Goal: Task Accomplishment & Management: Manage account settings

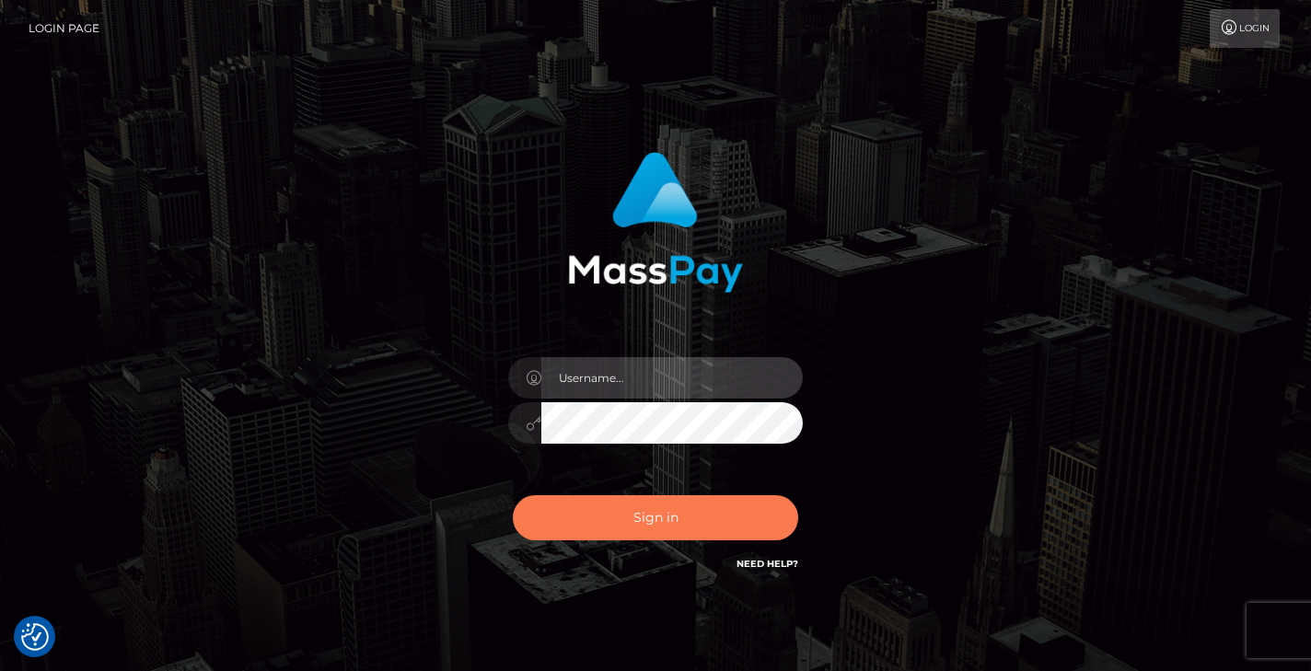
type input "vlad"
click at [658, 540] on button "Sign in" at bounding box center [655, 517] width 285 height 45
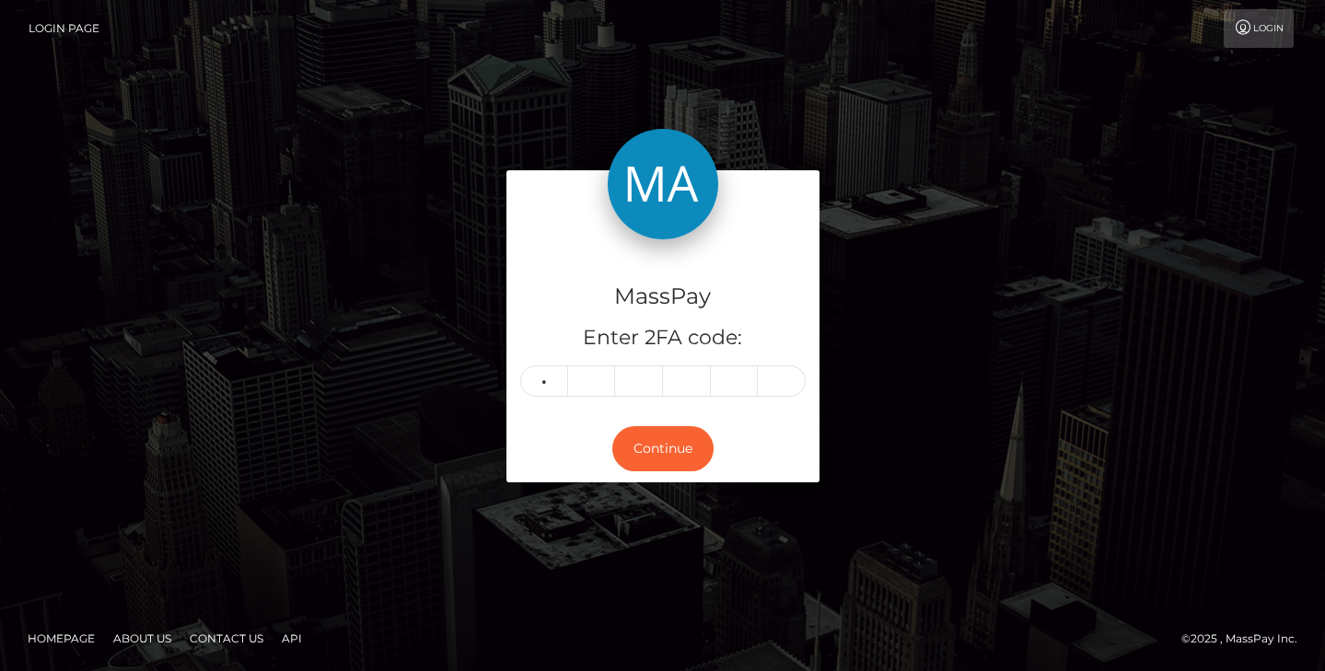
type input "5"
type input "9"
type input "2"
type input "8"
type input "6"
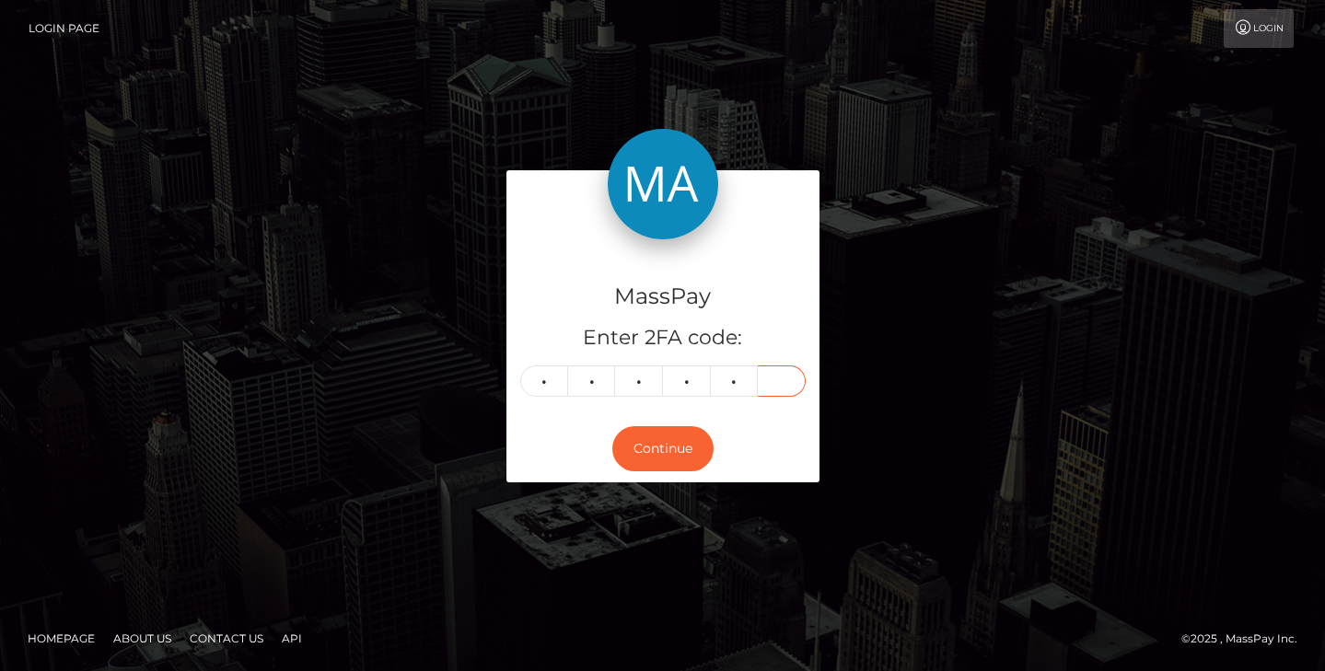
type input "5"
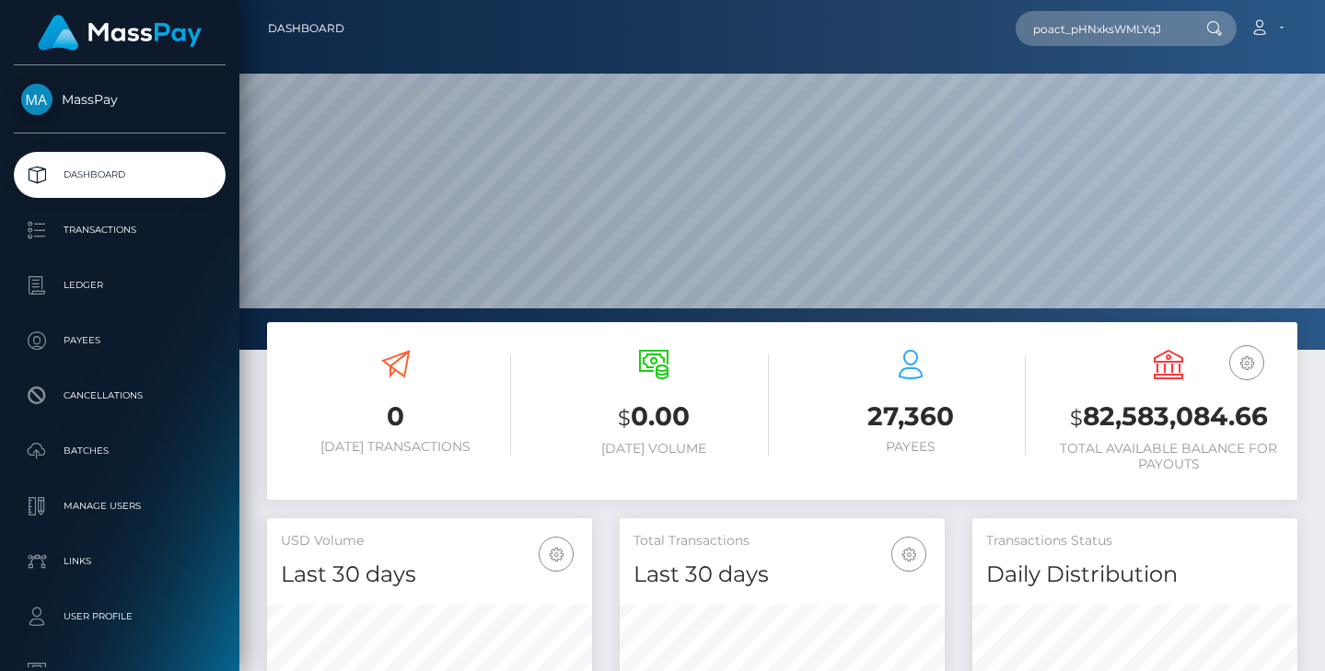
scroll to position [327, 325]
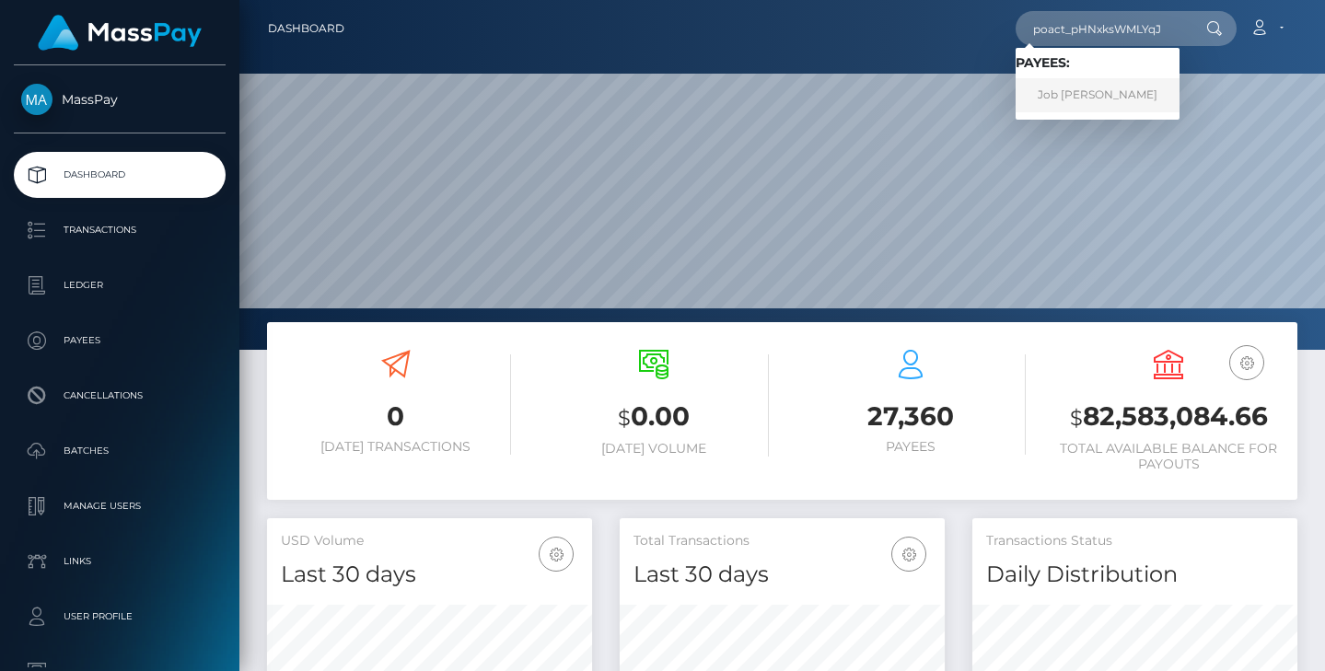
type input "poact_pHNxksWMLYqJ"
click at [1078, 89] on link "Job Dean" at bounding box center [1097, 95] width 164 height 34
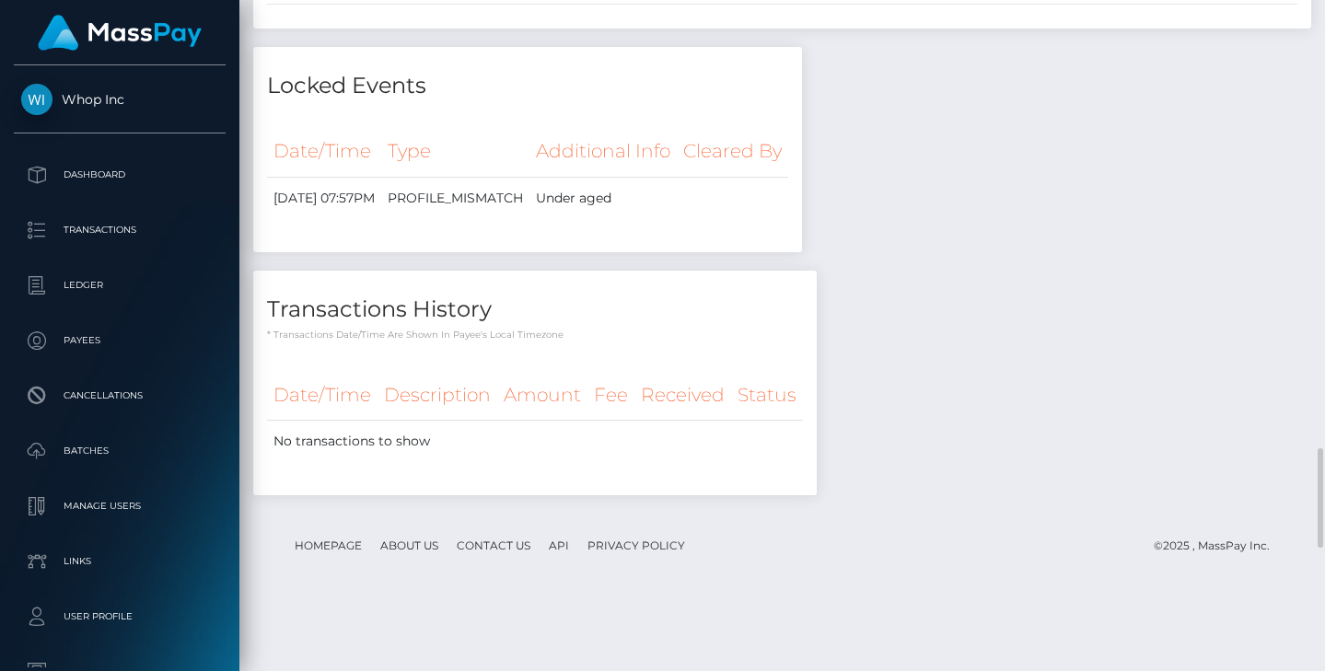
scroll to position [2360, 0]
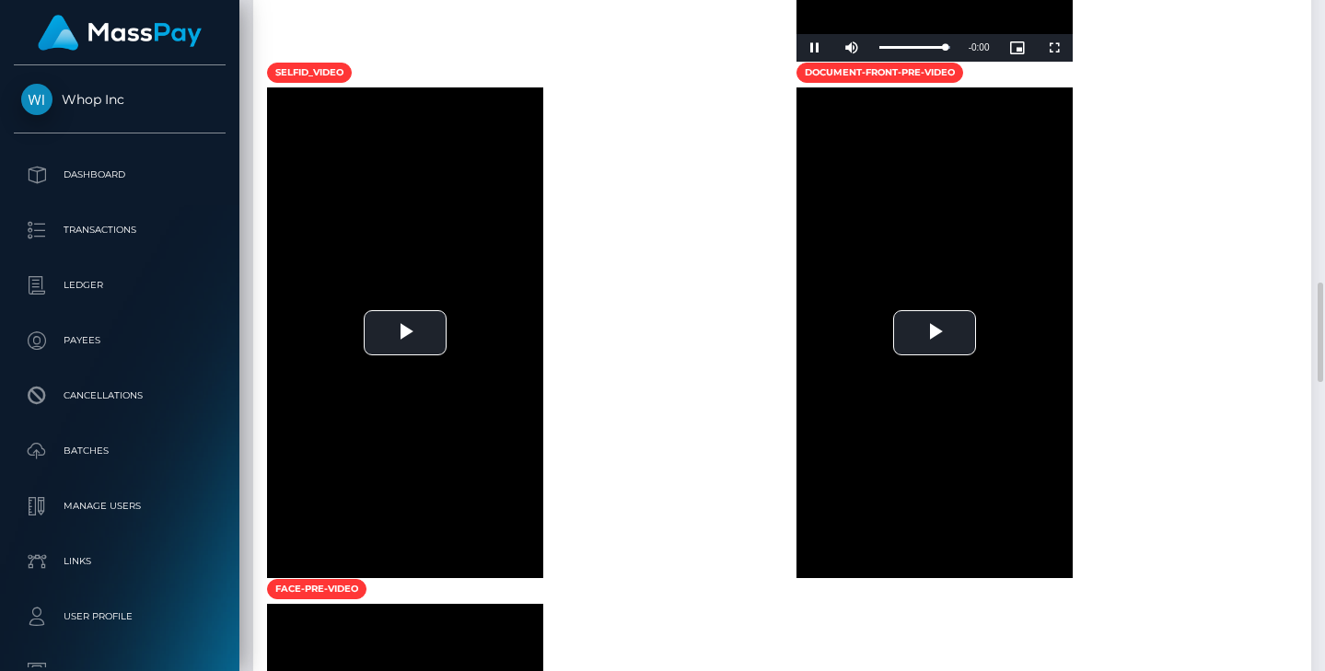
scroll to position [1468, 0]
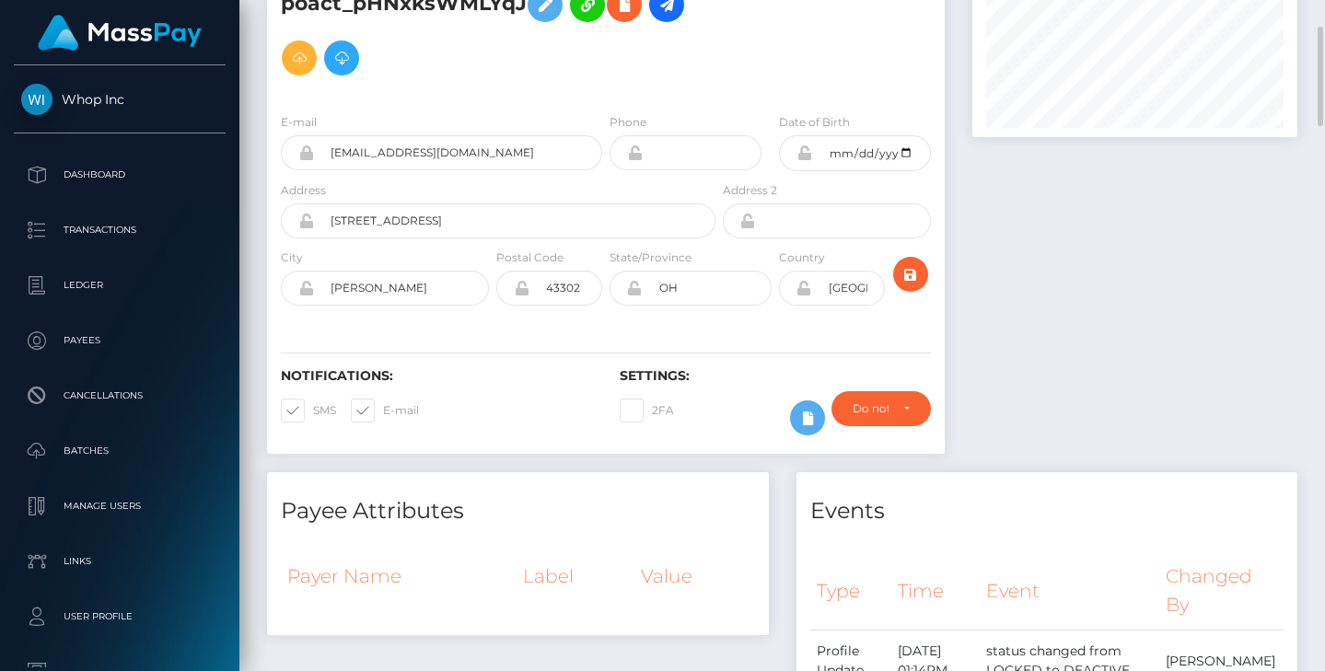
scroll to position [0, 0]
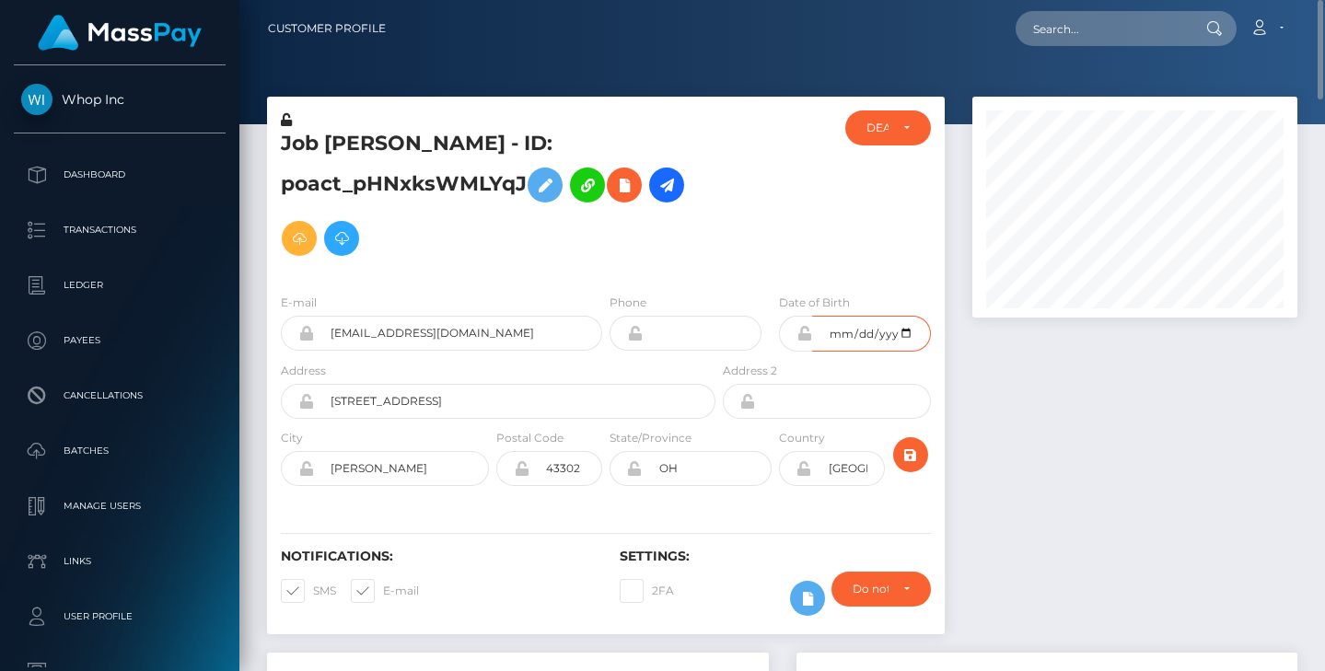
click at [908, 316] on input "1999-06-16" at bounding box center [871, 334] width 119 height 36
type input "2008-06-16"
click at [918, 444] on icon "submit" at bounding box center [910, 455] width 22 height 23
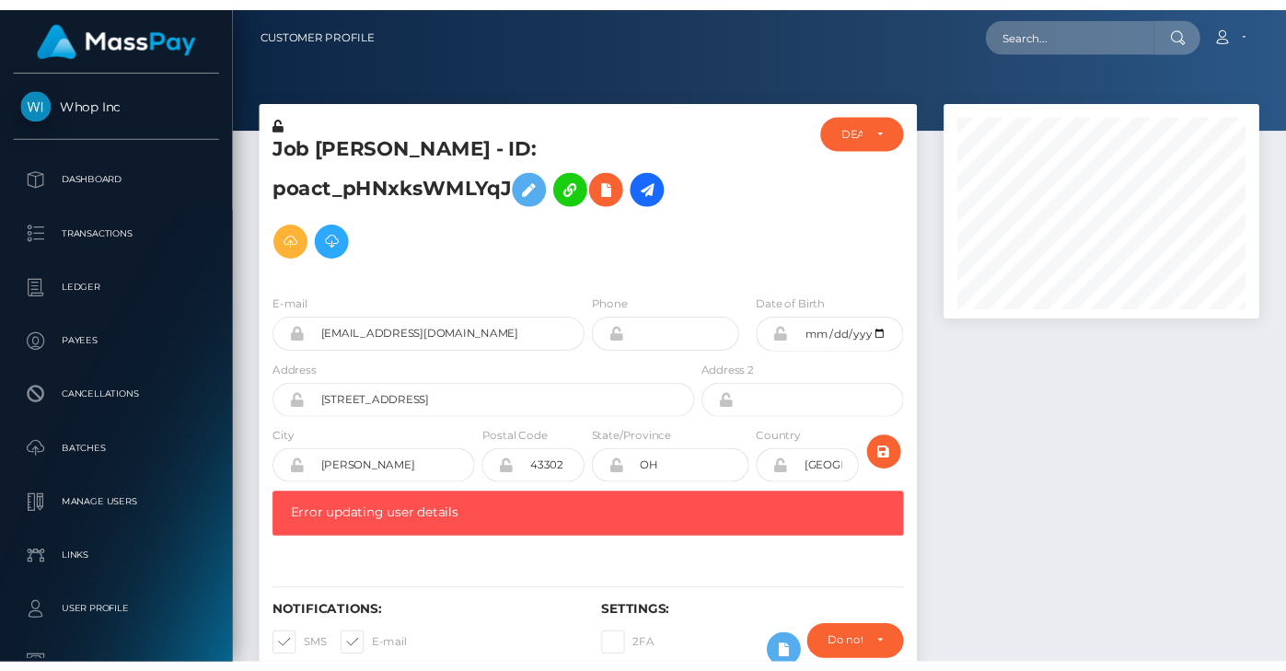
scroll to position [221, 325]
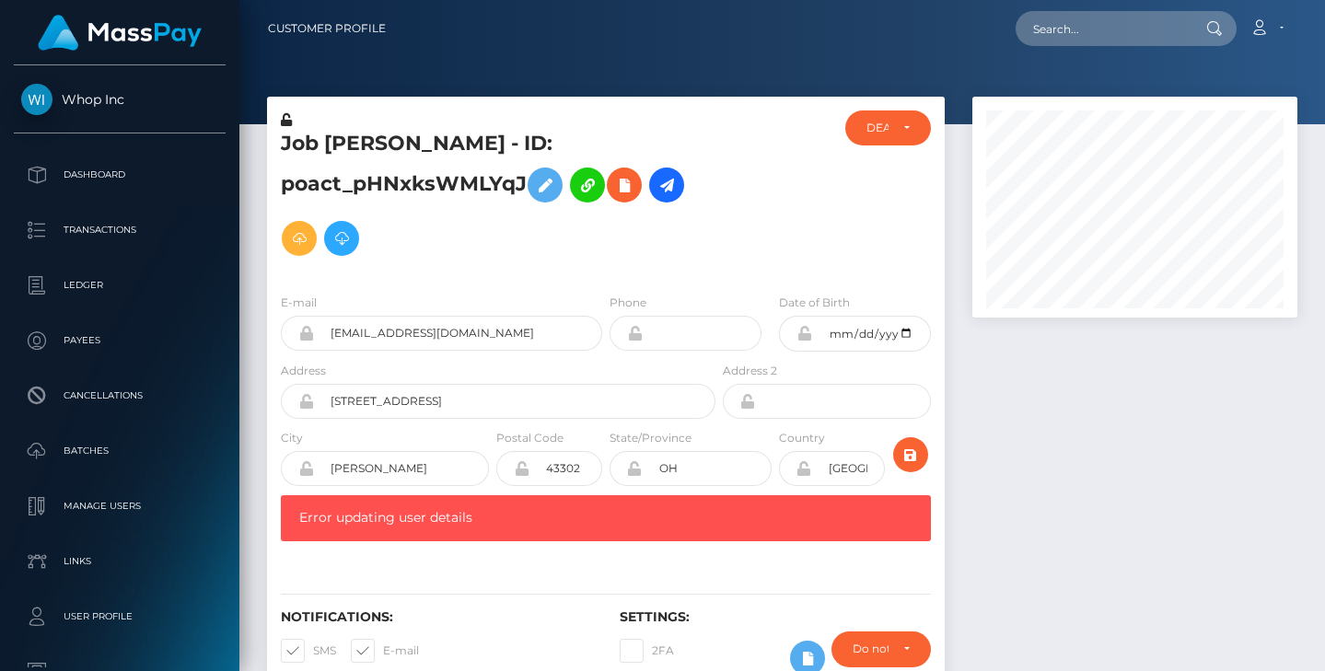
click at [788, 192] on div at bounding box center [775, 194] width 113 height 168
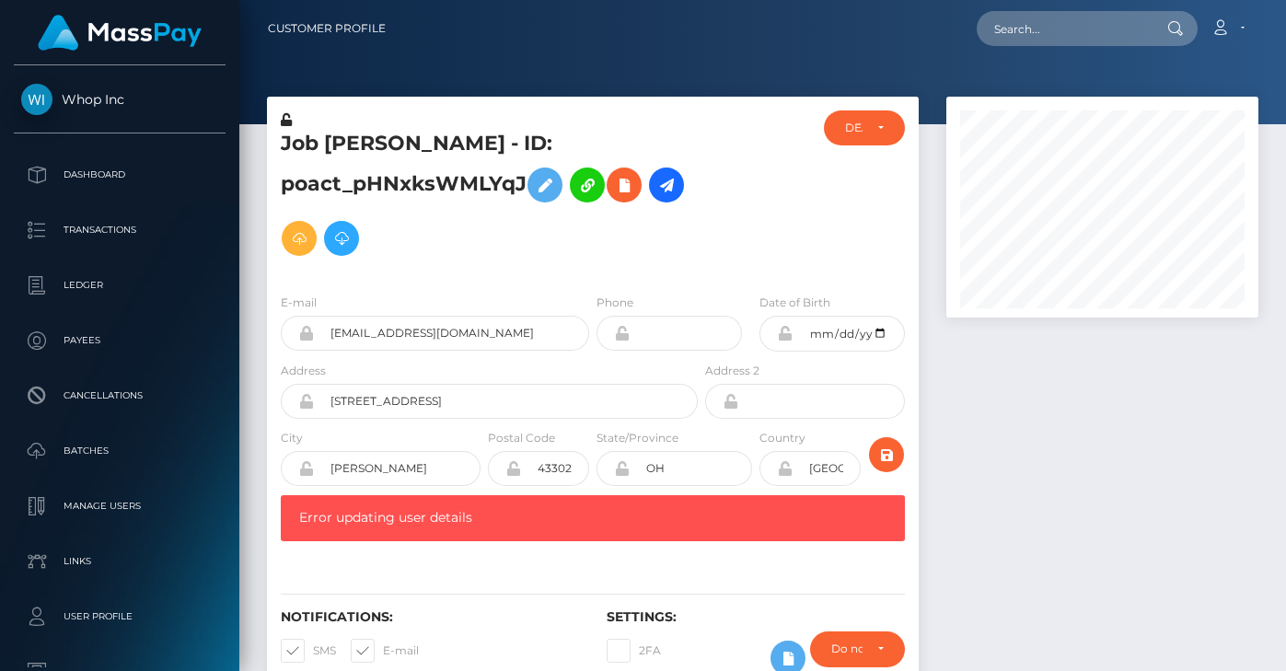
scroll to position [920437, 920346]
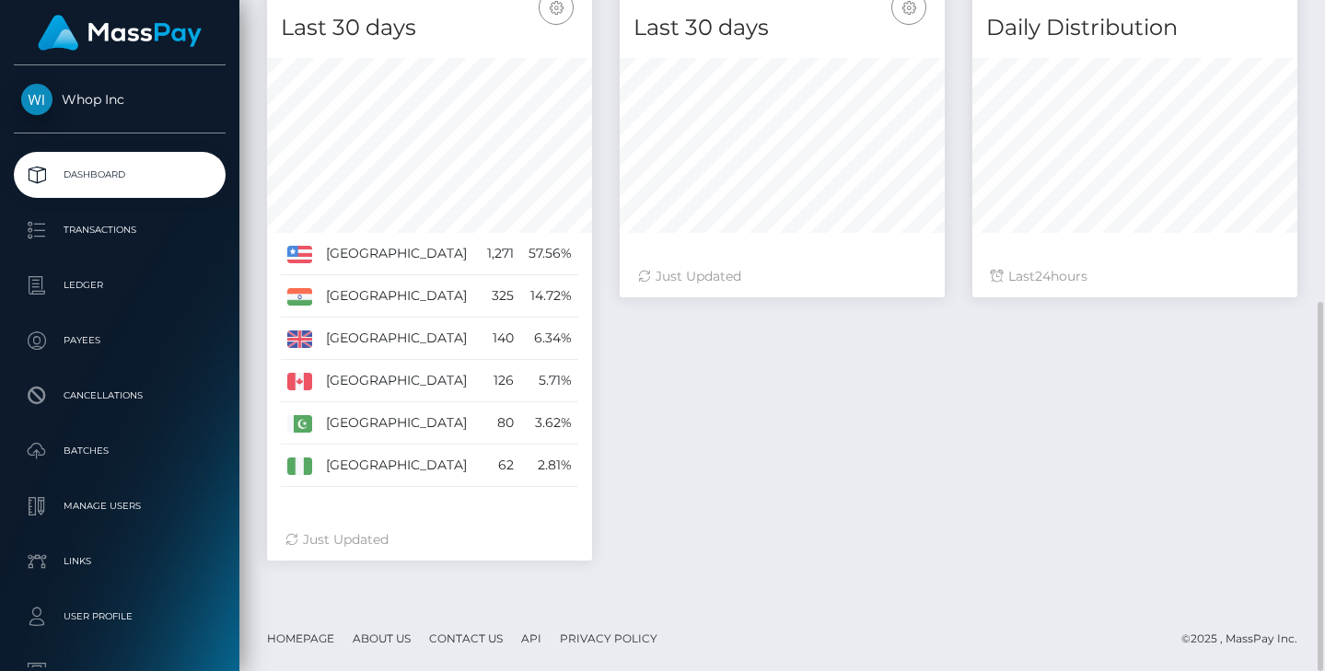
scroll to position [332, 0]
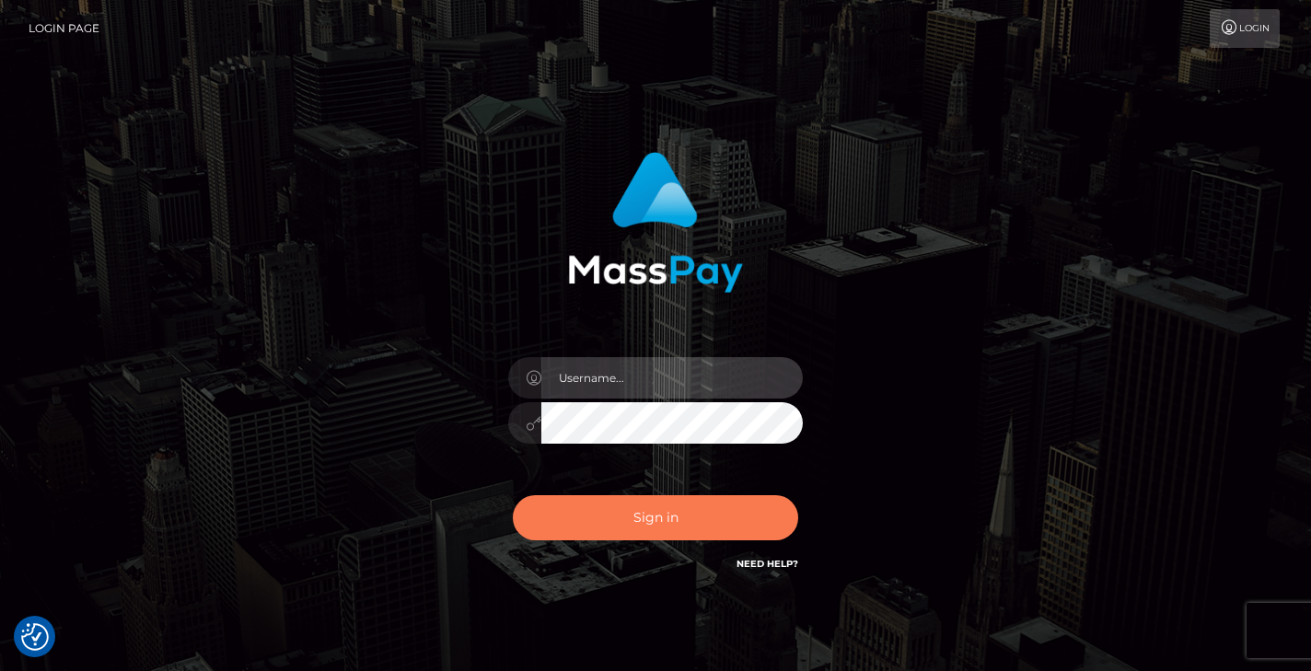
type input "vlad"
click at [713, 516] on button "Sign in" at bounding box center [655, 517] width 285 height 45
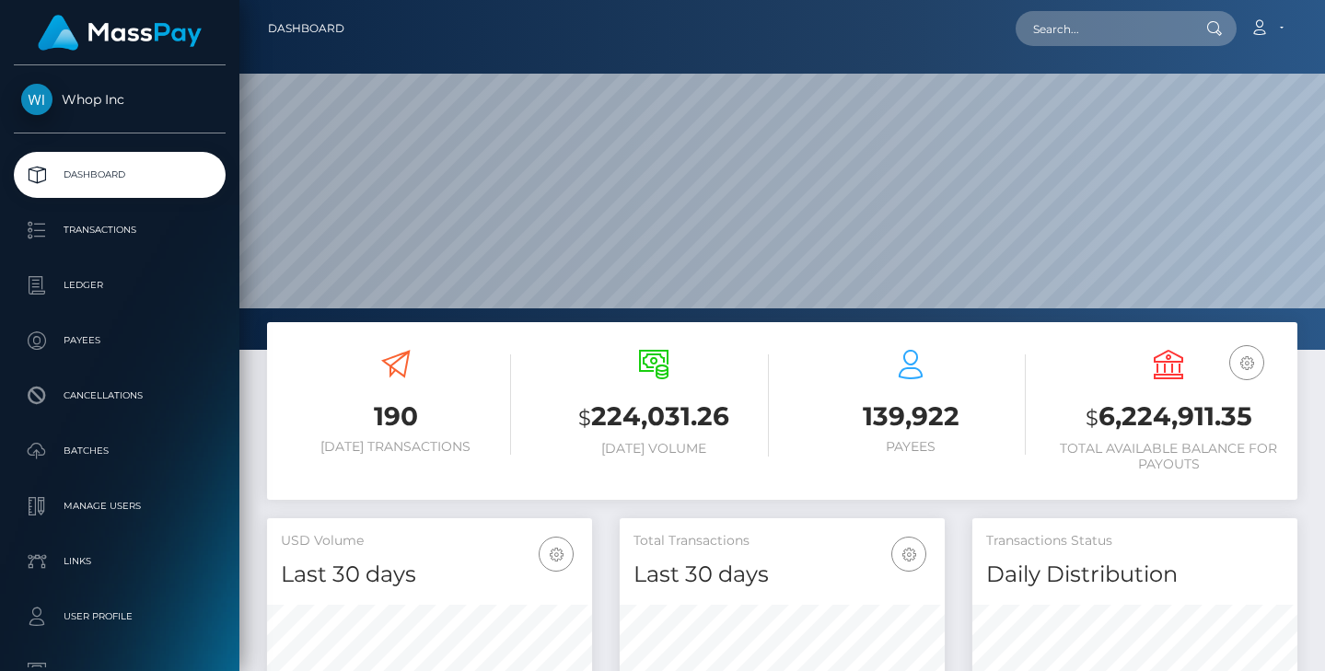
scroll to position [327, 325]
click at [258, 350] on div "190 [DATE] Transactions $ 224,031.26 [DATE] Volume 139,922" at bounding box center [782, 420] width 1058 height 196
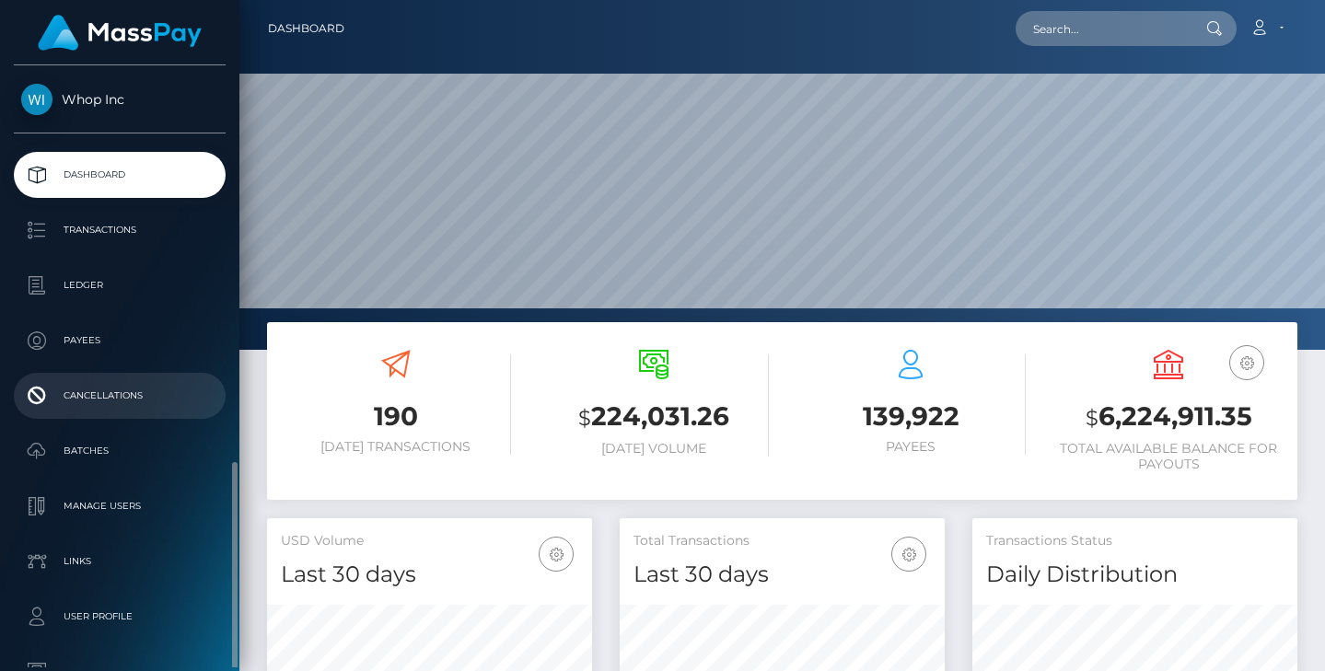
scroll to position [230, 0]
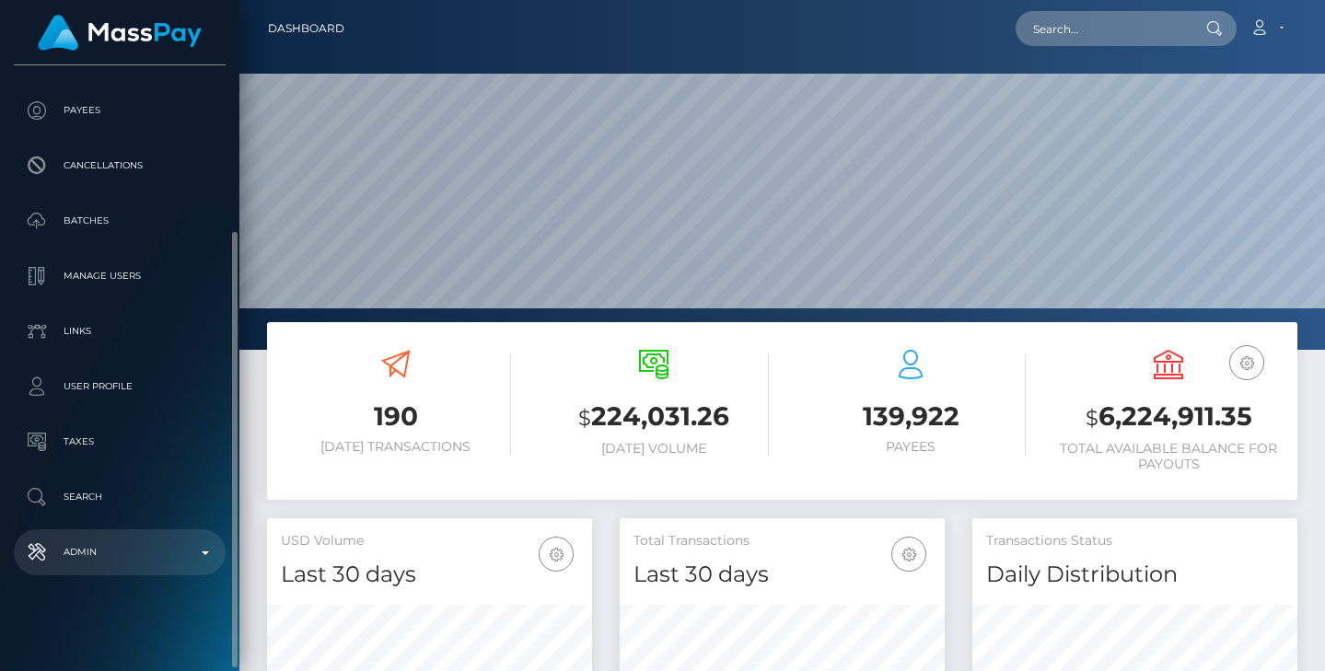
click at [99, 545] on p "Admin" at bounding box center [119, 553] width 197 height 28
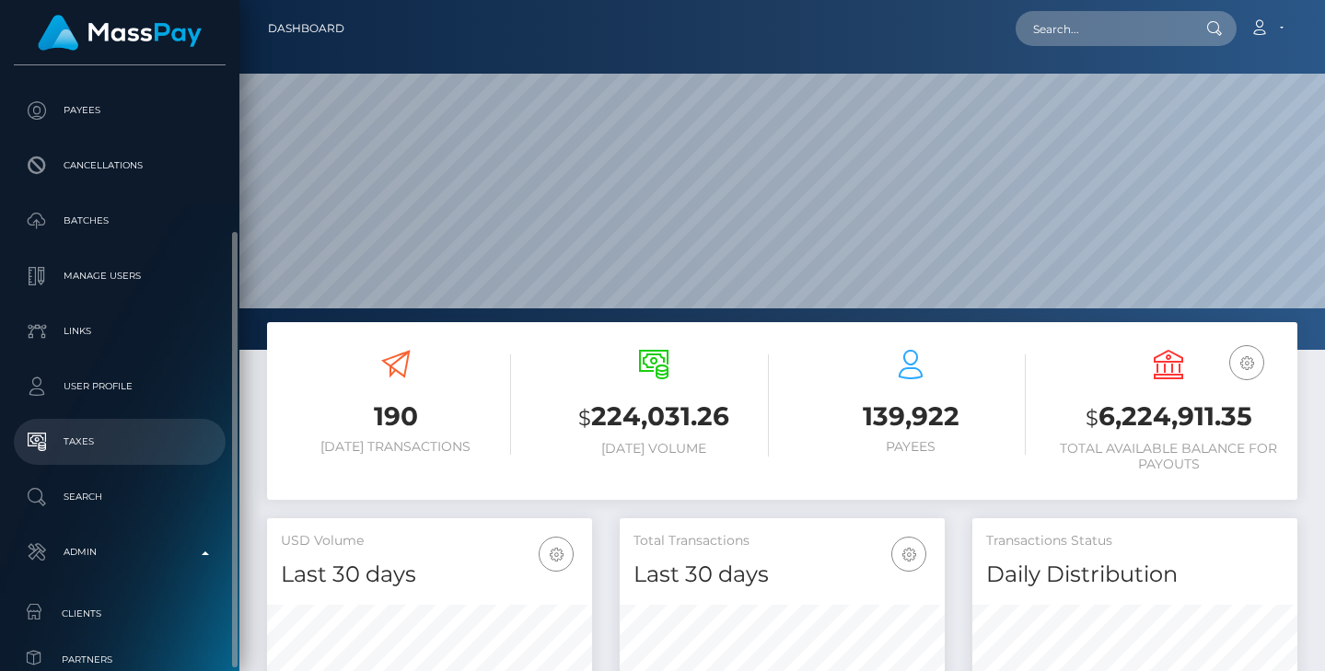
scroll to position [445, 0]
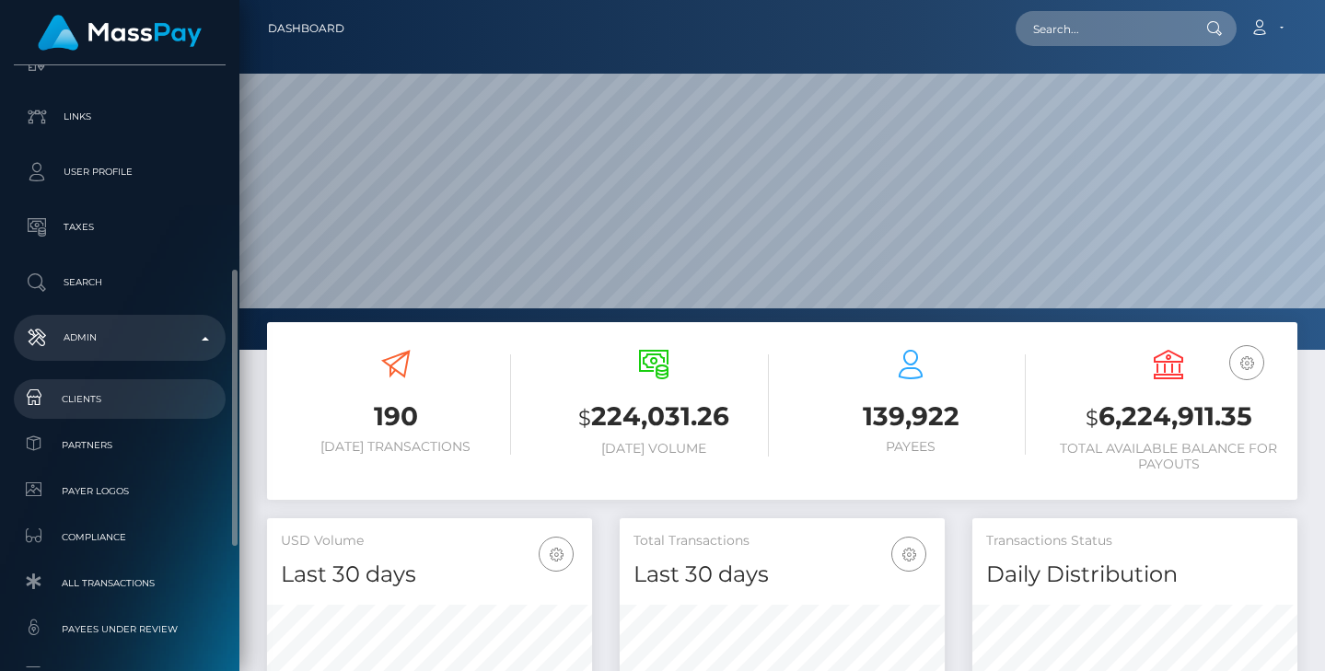
click at [122, 394] on span "Clients" at bounding box center [119, 399] width 197 height 21
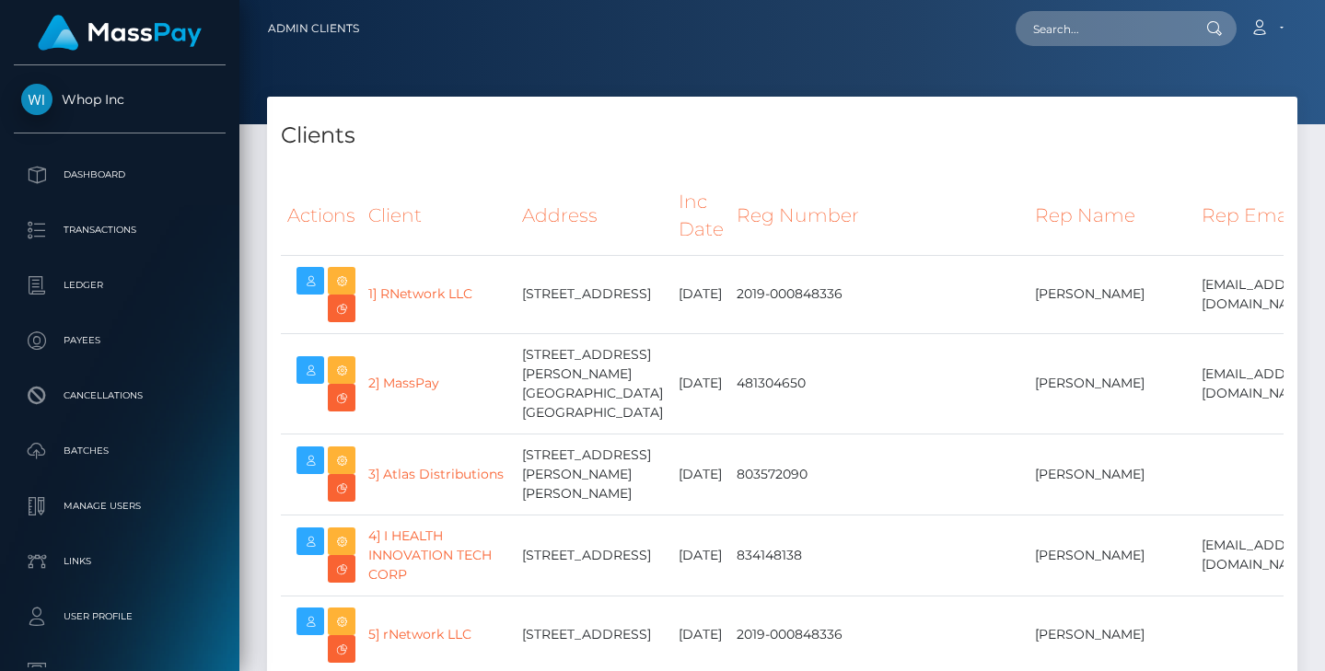
select select "223"
click at [486, 142] on h4 "Clients" at bounding box center [782, 136] width 1003 height 32
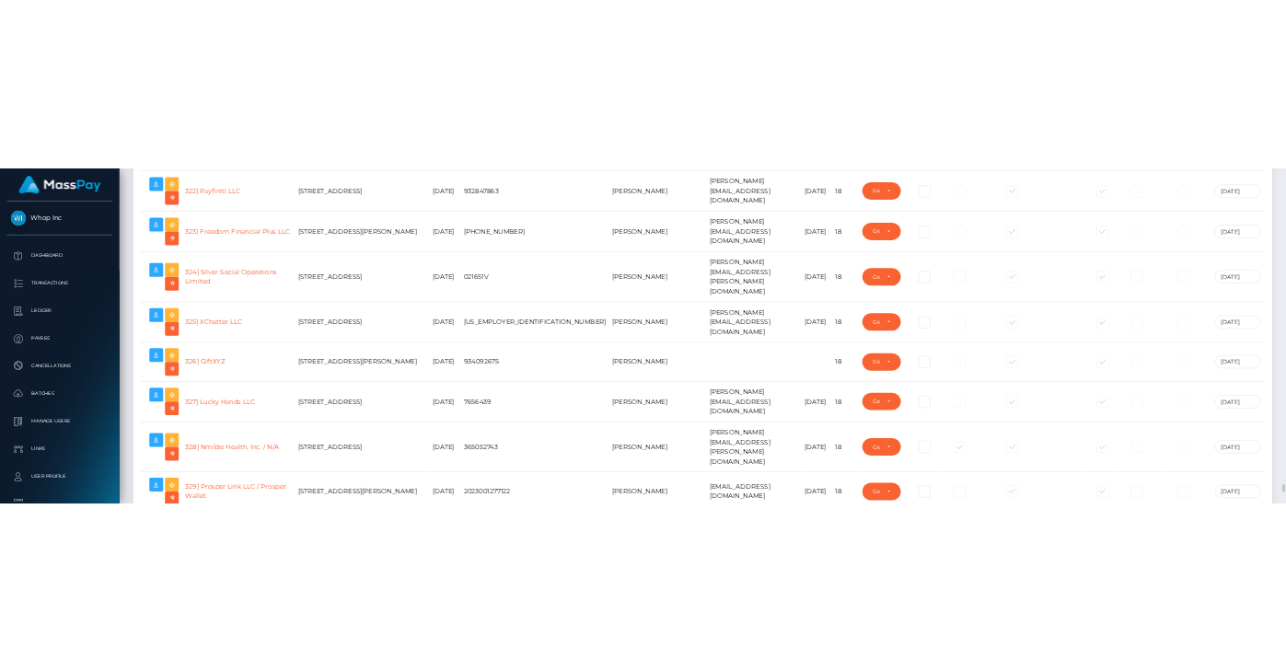
scroll to position [26080, 0]
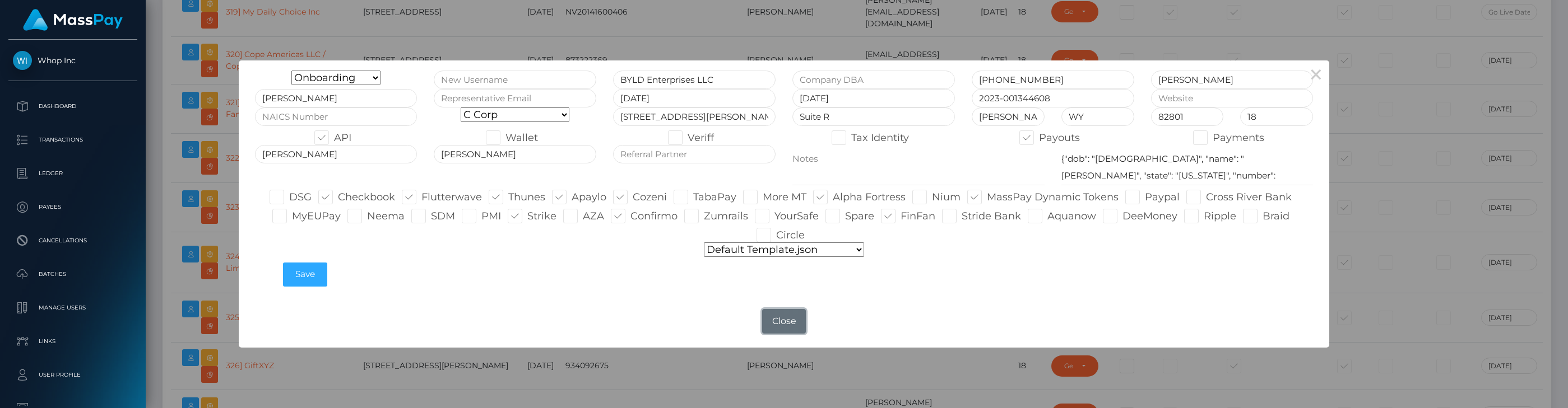
click at [780, 316] on button "Close" at bounding box center [784, 321] width 44 height 25
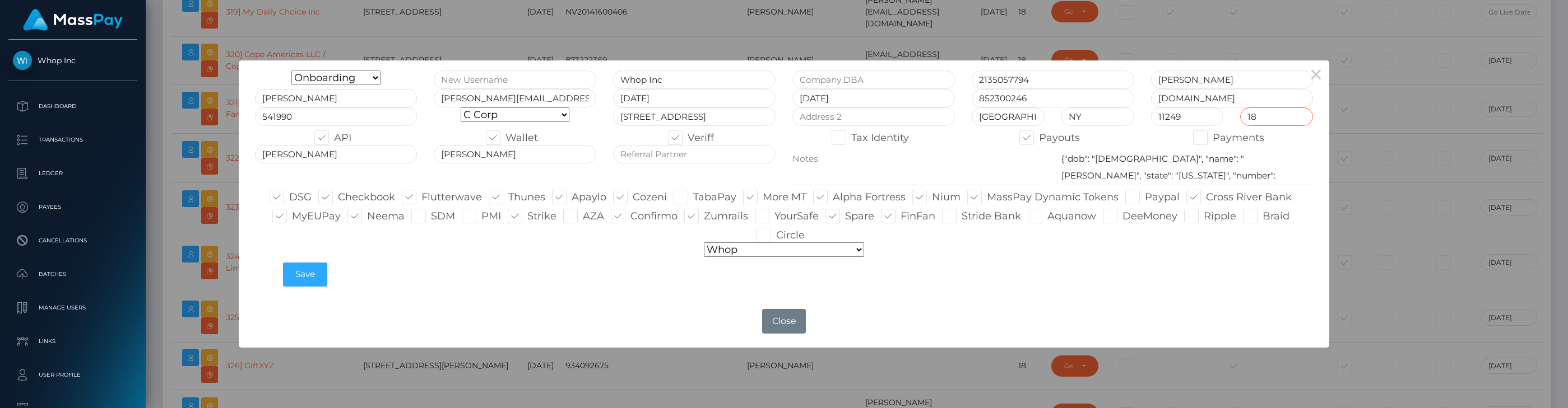
drag, startPoint x: 1278, startPoint y: 120, endPoint x: 1241, endPoint y: 120, distance: 37.0
click at [806, 120] on input "18" at bounding box center [1276, 117] width 73 height 18
type input "13"
click at [306, 280] on button "Save" at bounding box center [305, 275] width 44 height 24
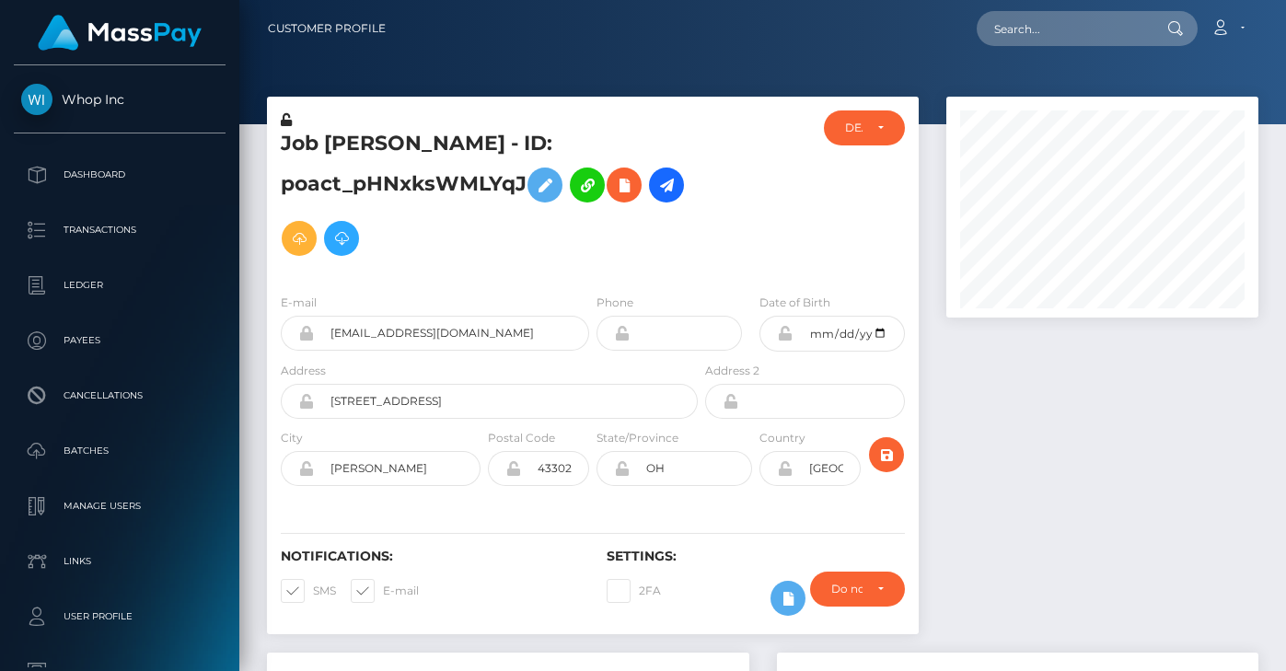
scroll to position [221, 312]
click at [784, 326] on icon at bounding box center [785, 333] width 16 height 15
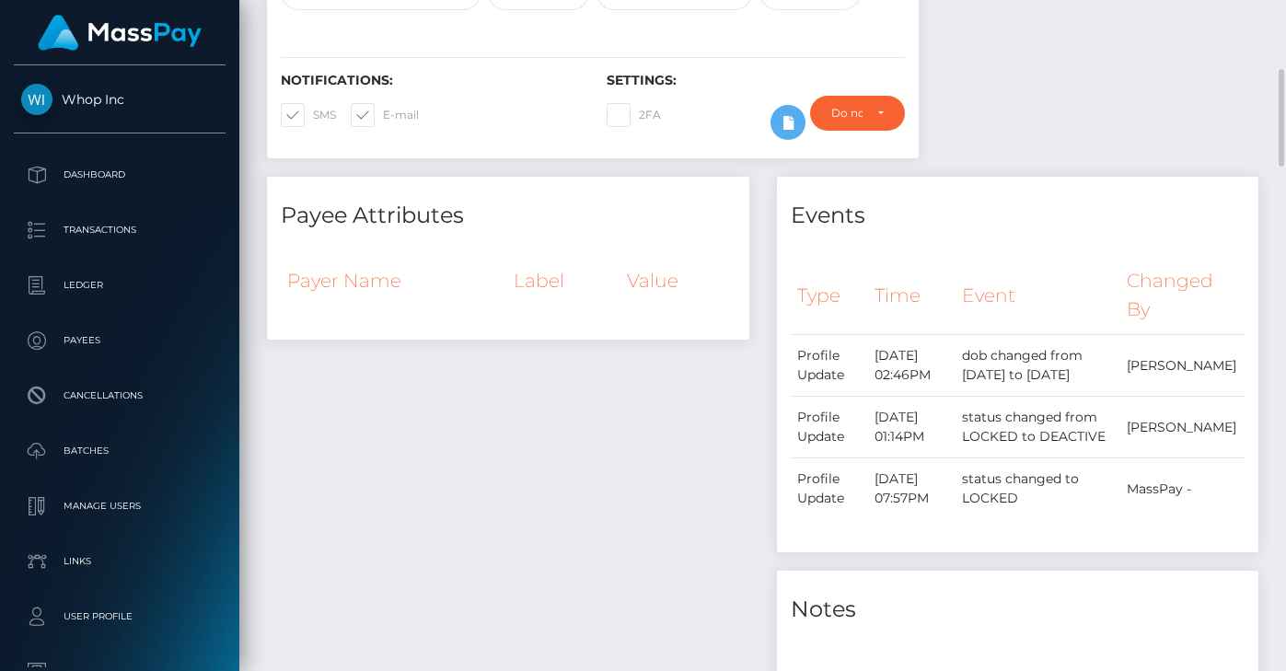
scroll to position [0, 0]
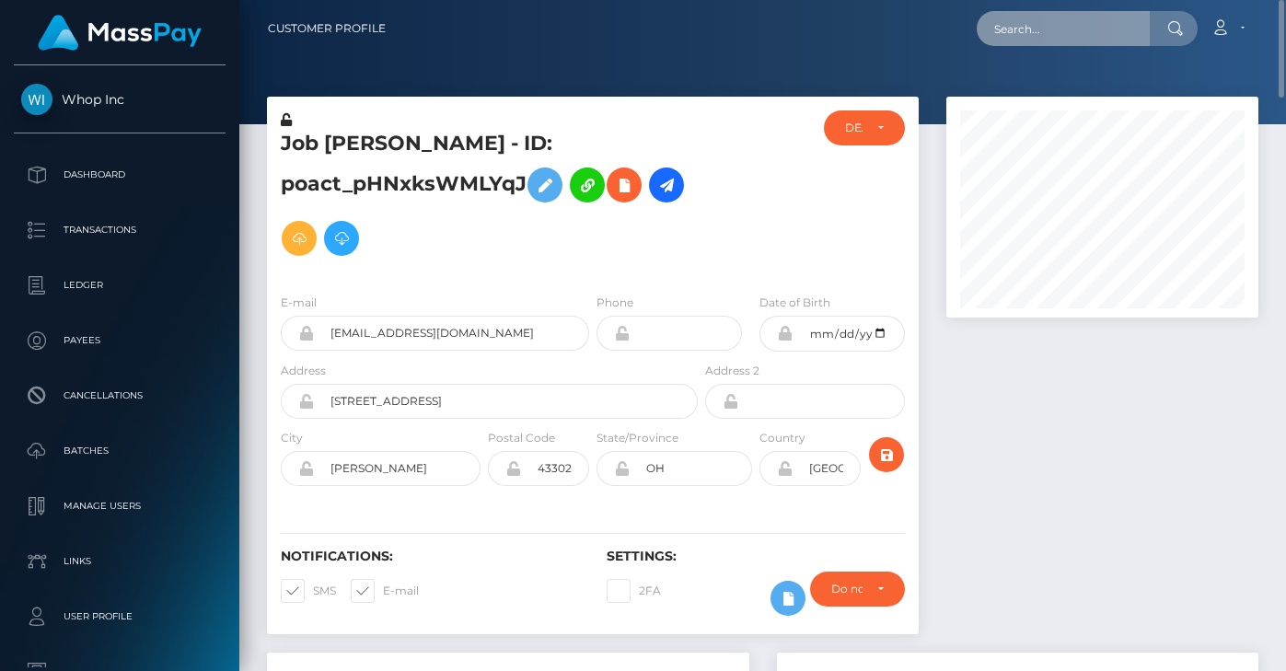
click at [1099, 27] on input "text" at bounding box center [1063, 28] width 173 height 35
paste input "poact_BYy66NLumMnG"
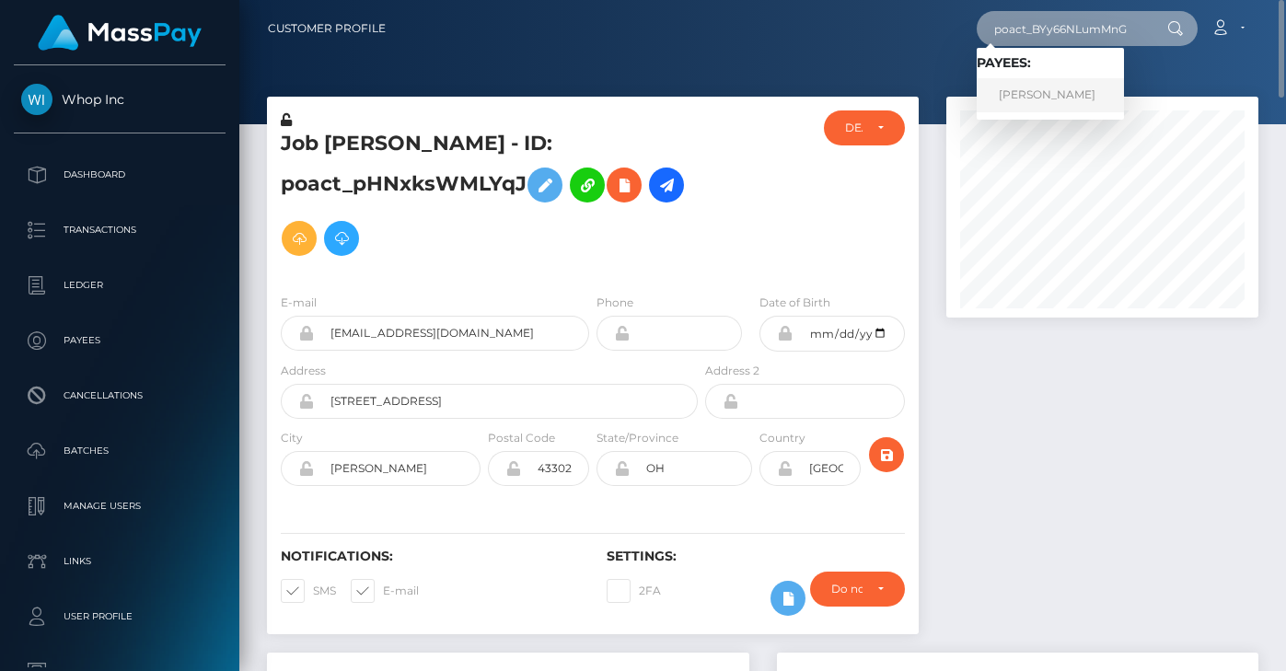
type input "poact_BYy66NLumMnG"
click at [1046, 100] on link "Amanda Reid" at bounding box center [1050, 95] width 147 height 34
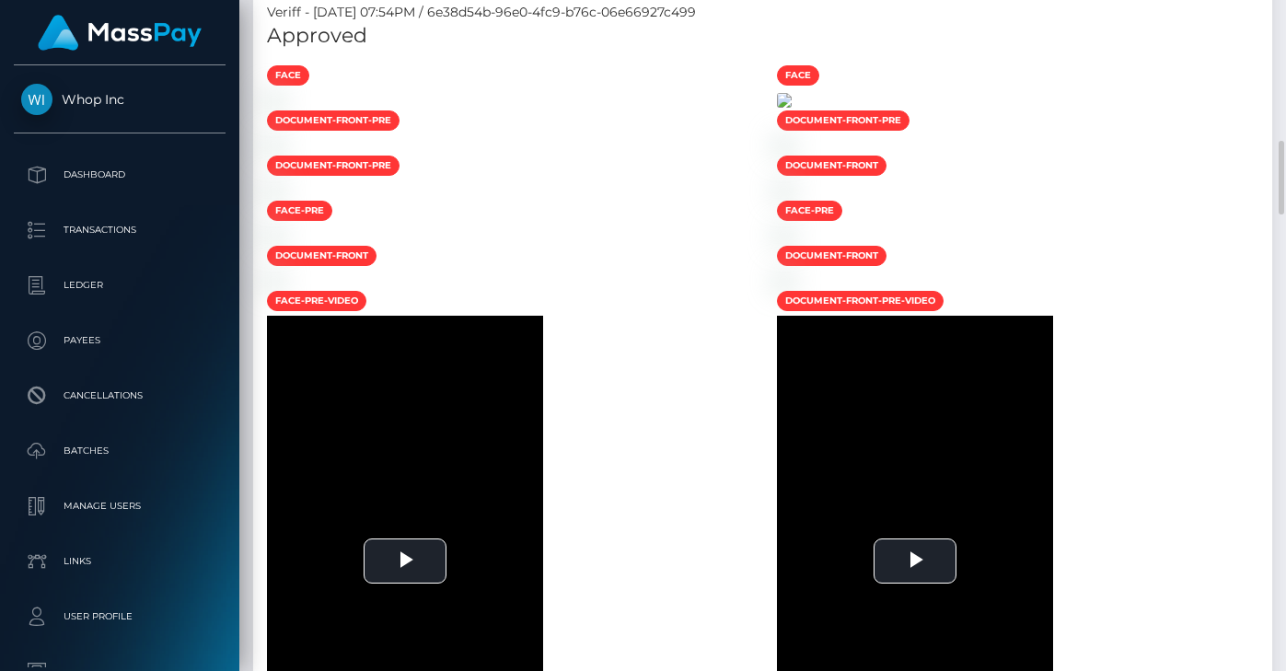
scroll to position [1931, 0]
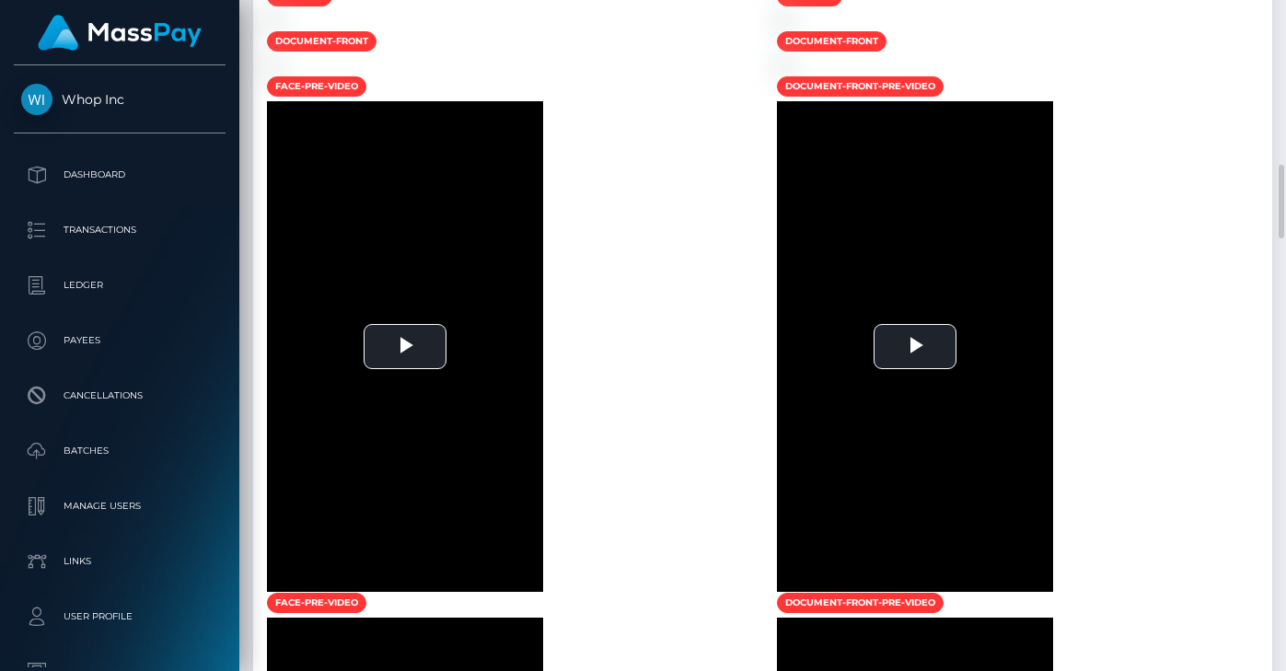
scroll to position [2145, 0]
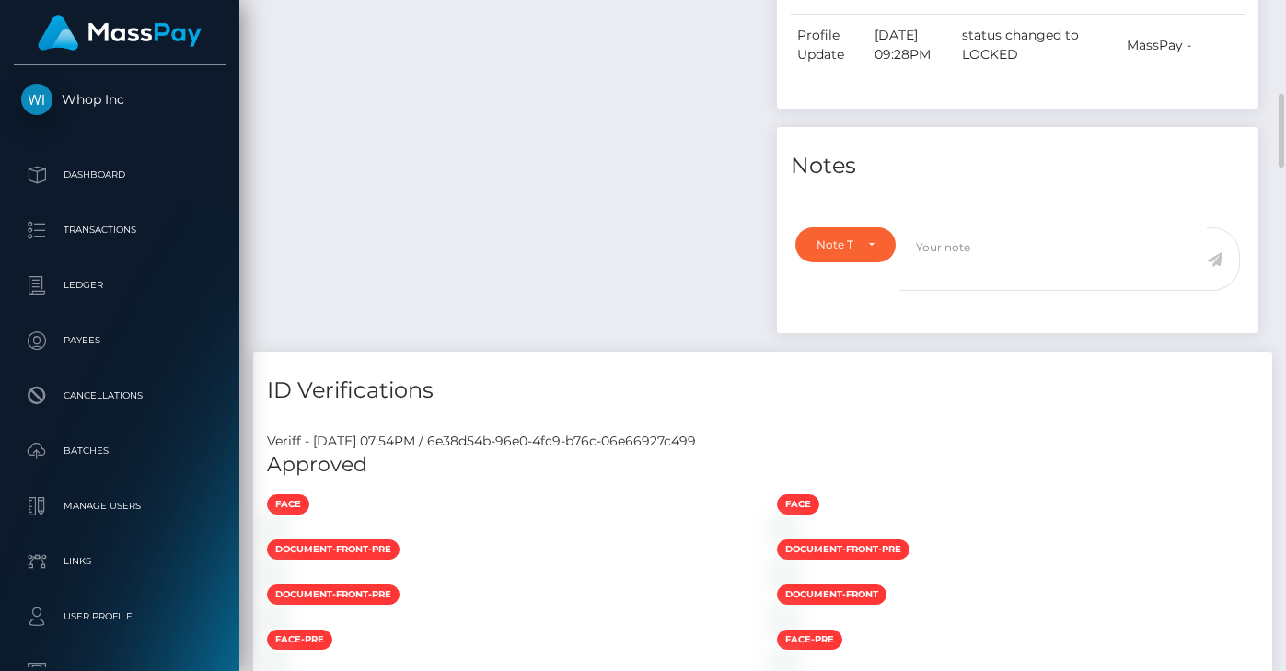
scroll to position [0, 0]
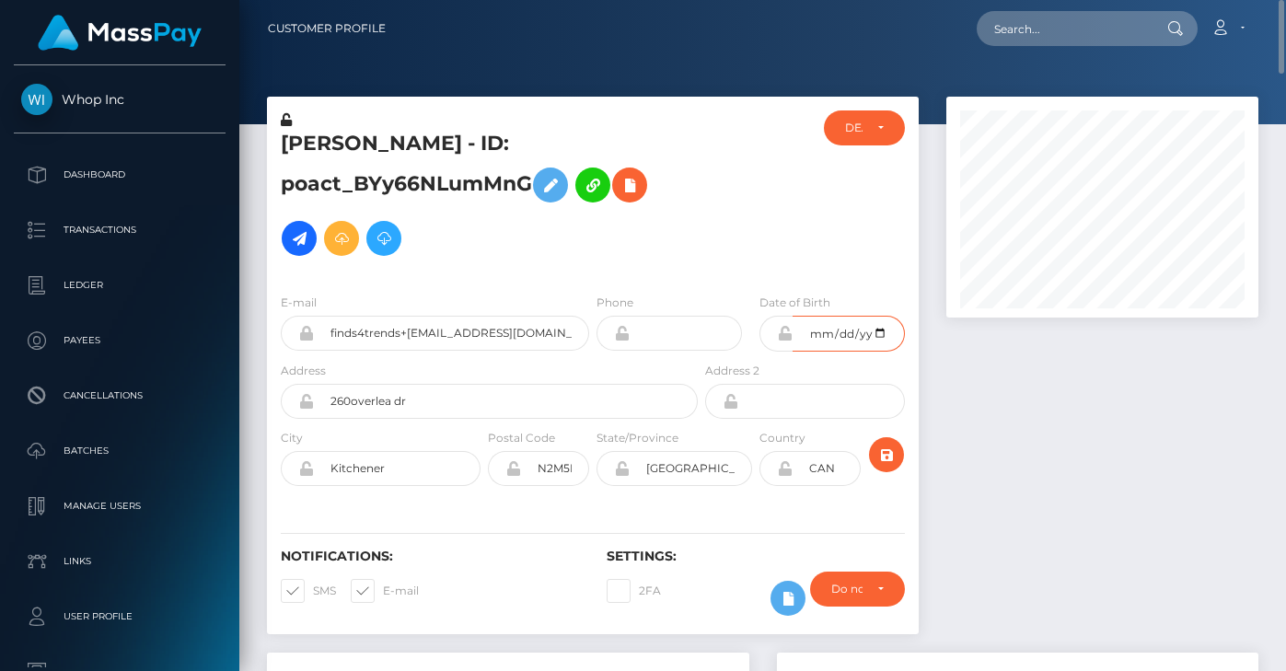
click at [880, 329] on input "1978-12-30" at bounding box center [849, 334] width 112 height 36
type input "2010-12-20"
click at [892, 454] on icon "submit" at bounding box center [887, 455] width 22 height 23
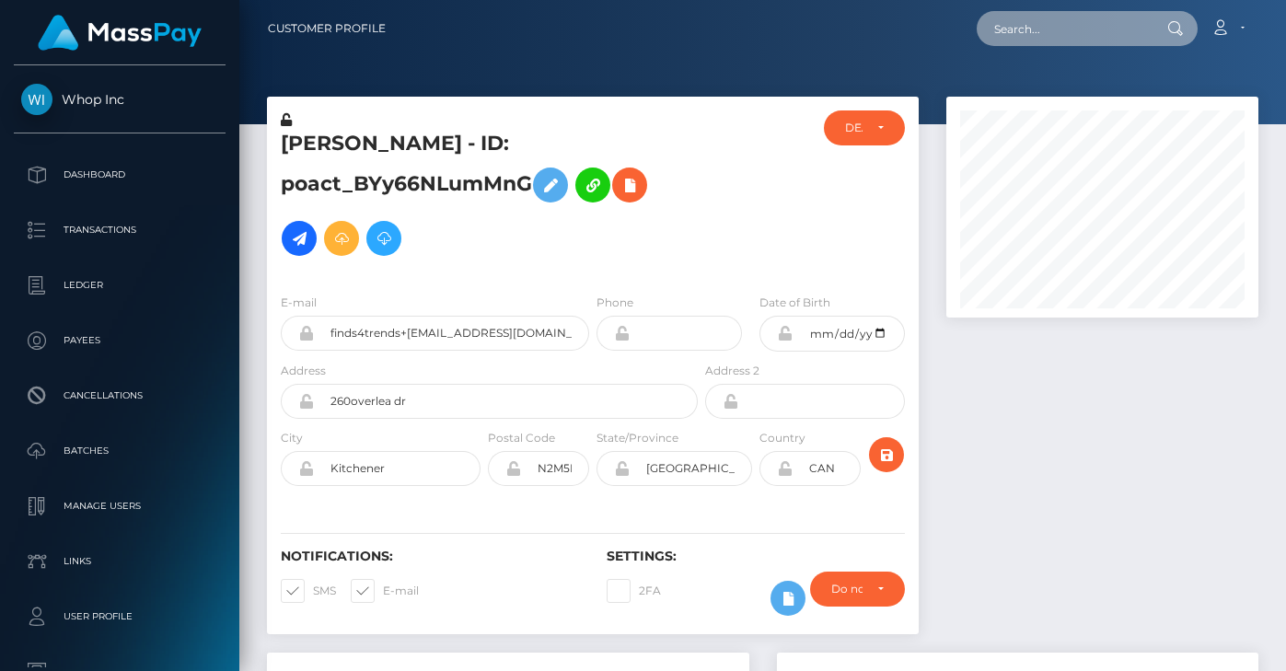
click at [1033, 33] on input "text" at bounding box center [1063, 28] width 173 height 35
paste input "poact_VJ4kljR6NFPM"
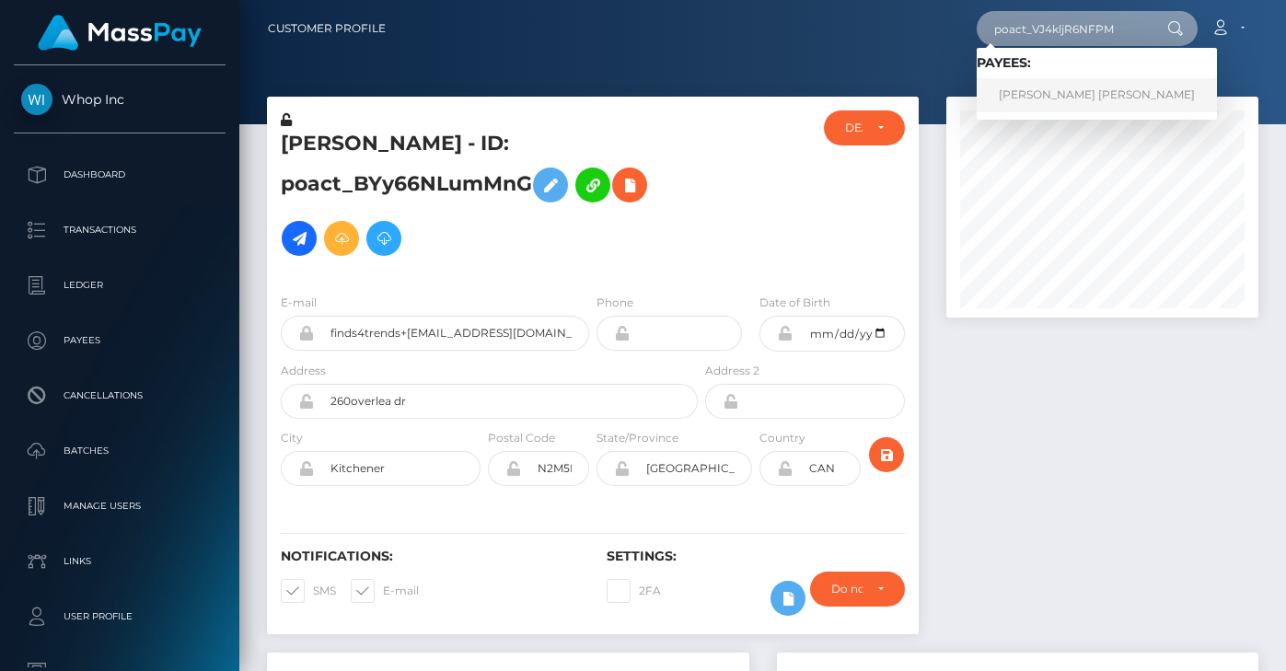
type input "poact_VJ4kljR6NFPM"
click at [1039, 98] on link "HASSAN AYOMIDE ADEDEJI" at bounding box center [1097, 95] width 240 height 34
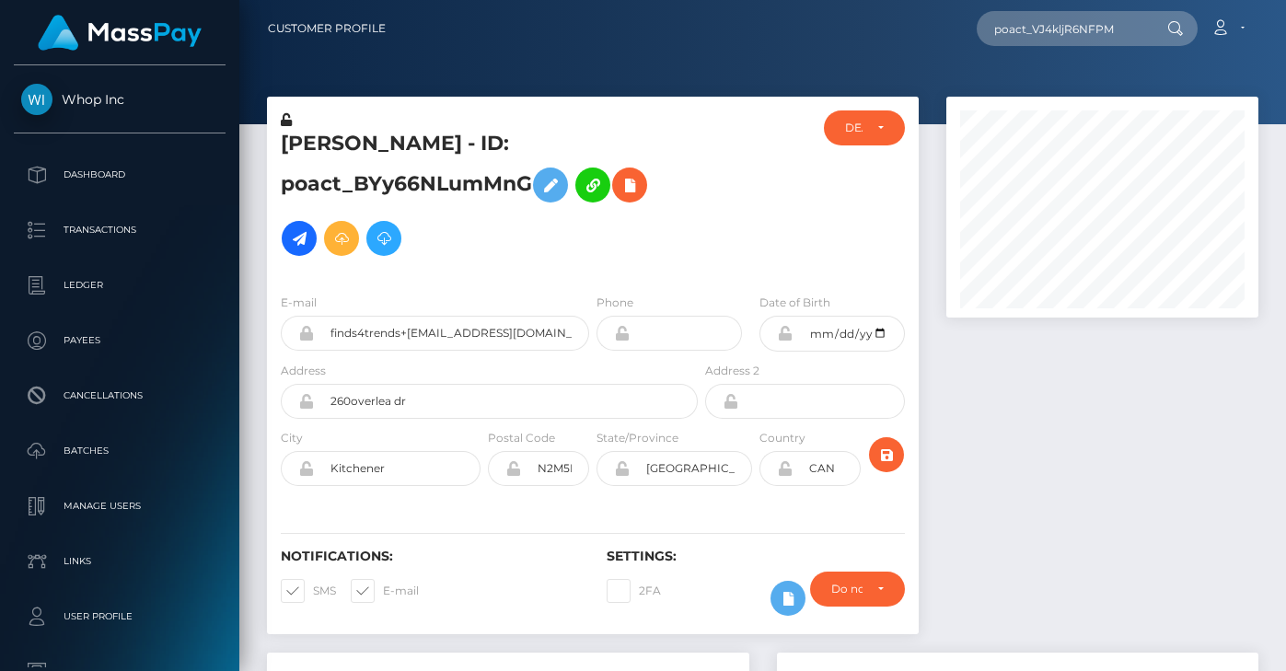
scroll to position [858, 0]
